Goal: Find specific page/section: Find specific page/section

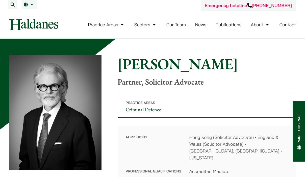
drag, startPoint x: 149, startPoint y: 63, endPoint x: 245, endPoint y: 69, distance: 96.3
click at [245, 69] on div "Home » Lawyers » Jonathan Midgley Jonathan Midgley Partner, Solicitor Advocate …" at bounding box center [152, 125] width 286 height 141
copy h1 "[PERSON_NAME]"
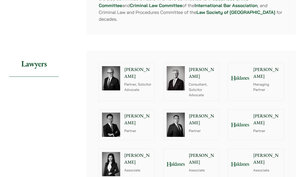
scroll to position [527, 0]
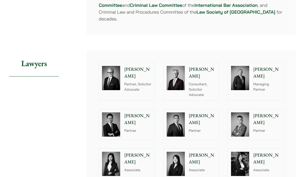
click at [114, 78] on img at bounding box center [111, 78] width 18 height 24
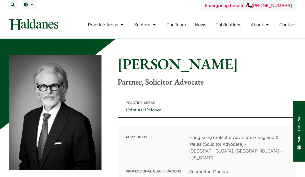
drag, startPoint x: 120, startPoint y: 62, endPoint x: 228, endPoint y: 68, distance: 108.6
click at [228, 68] on h1 "[PERSON_NAME]" at bounding box center [207, 64] width 178 height 18
copy h1 "[PERSON_NAME]"
click at [204, 62] on h1 "[PERSON_NAME]" at bounding box center [207, 64] width 178 height 18
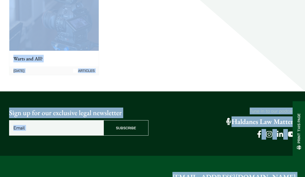
scroll to position [639, 0]
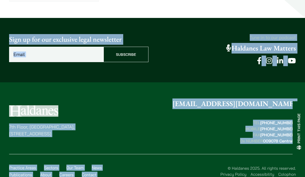
drag, startPoint x: 117, startPoint y: 53, endPoint x: 229, endPoint y: 120, distance: 130.9
copy div "Jonathan Midgley Partner, Solicitor Advocate Practice Areas Criminal Defence Ad…"
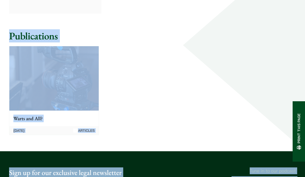
scroll to position [320, 0]
